Goal: Task Accomplishment & Management: Manage account settings

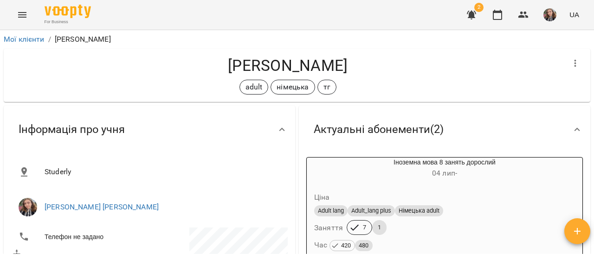
scroll to position [186, 0]
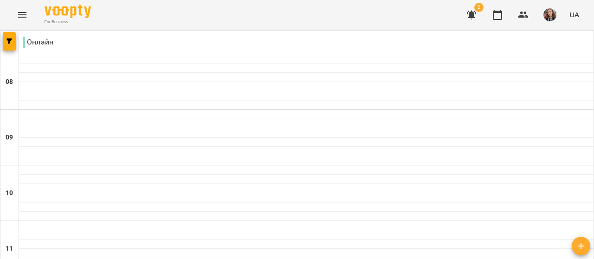
scroll to position [464, 0]
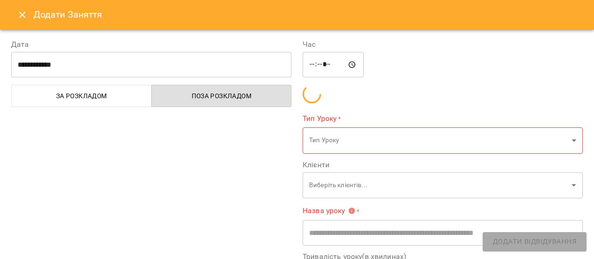
click at [143, 105] on button "За розкладом" at bounding box center [81, 96] width 141 height 22
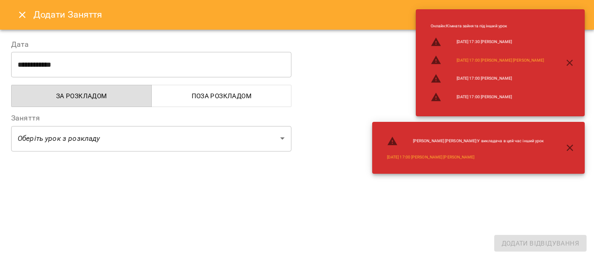
click at [17, 16] on icon "Close" at bounding box center [22, 14] width 11 height 11
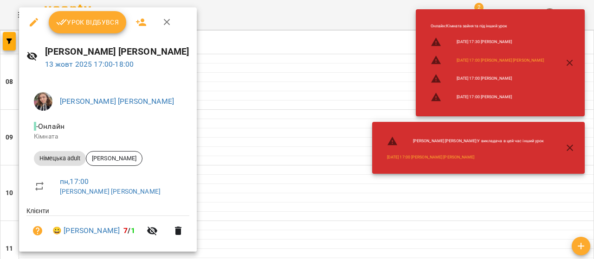
click at [96, 20] on span "Урок відбувся" at bounding box center [87, 22] width 63 height 11
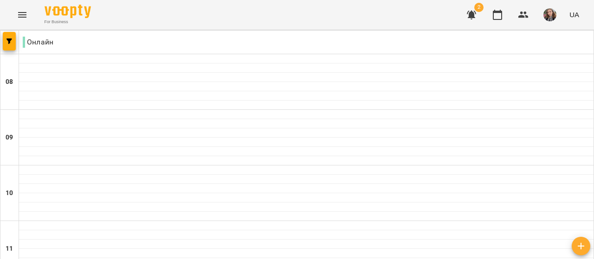
scroll to position [510, 0]
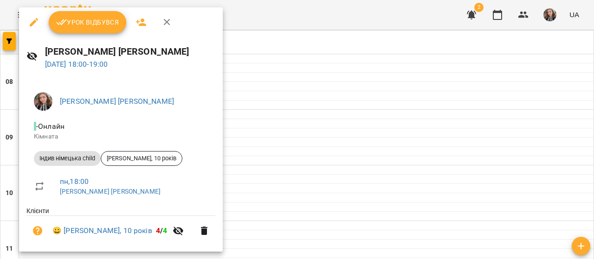
click at [89, 24] on span "Урок відбувся" at bounding box center [87, 22] width 63 height 11
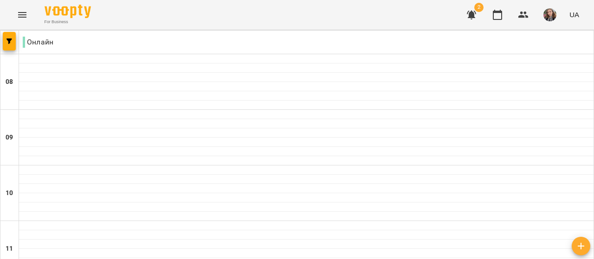
type input "**********"
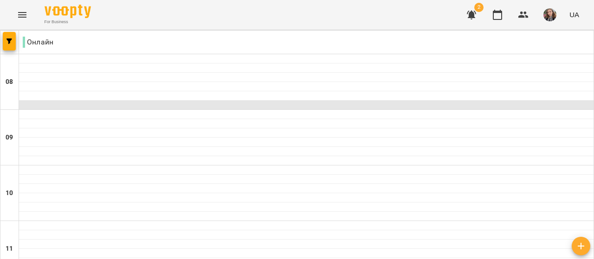
scroll to position [747, 0]
